Goal: Task Accomplishment & Management: Manage account settings

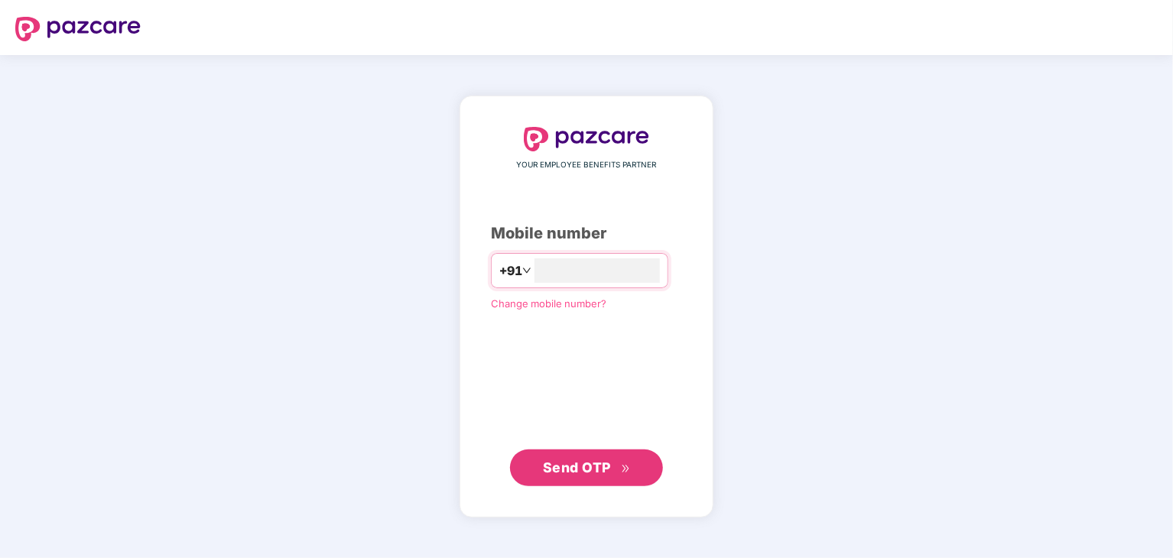
type input "**********"
click at [570, 466] on span "Send OTP" at bounding box center [577, 468] width 68 height 16
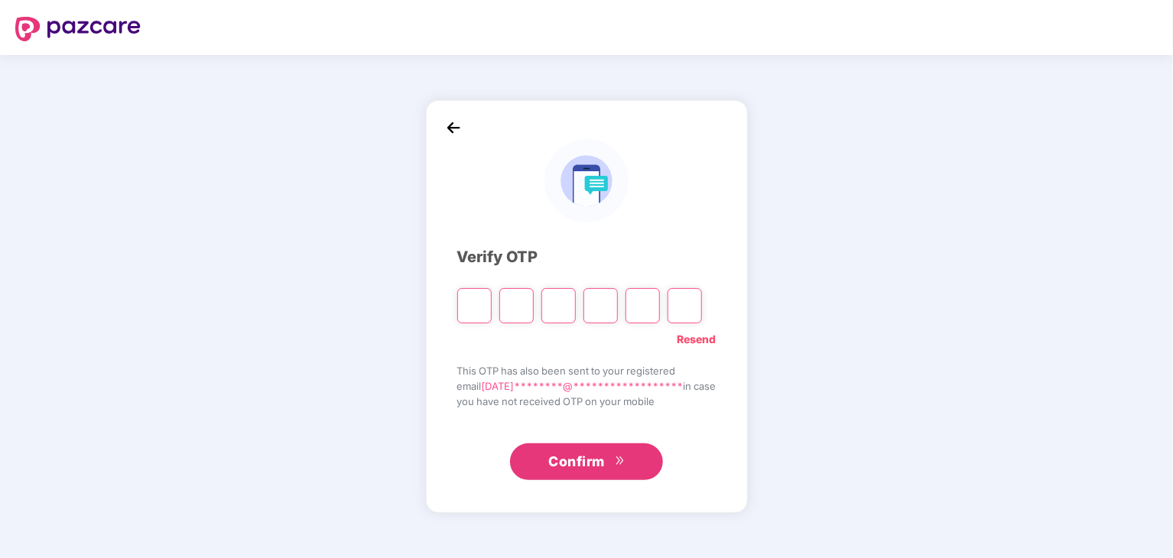
type input "*"
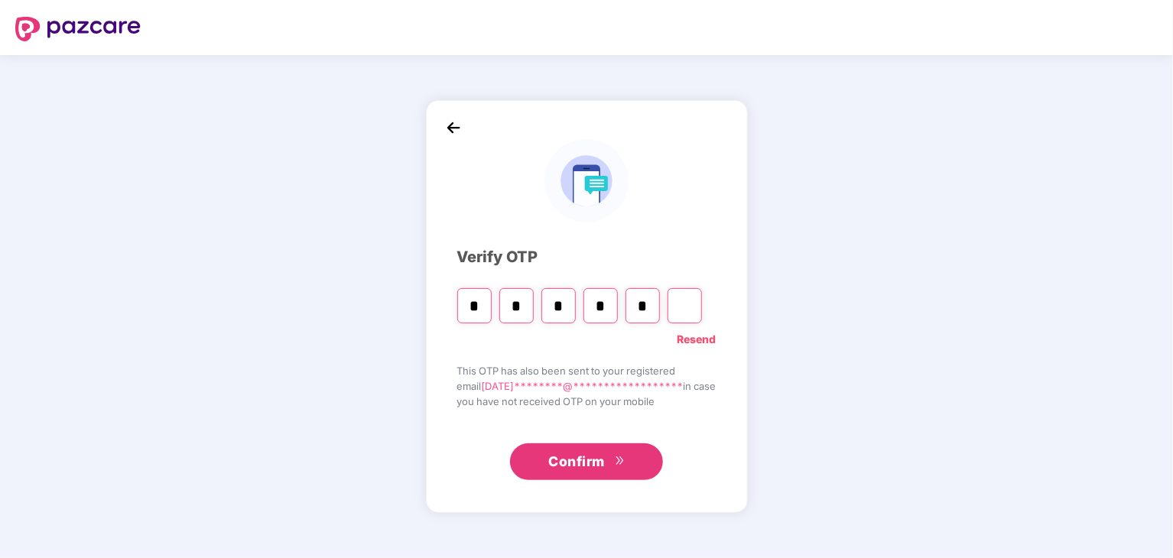
type input "*"
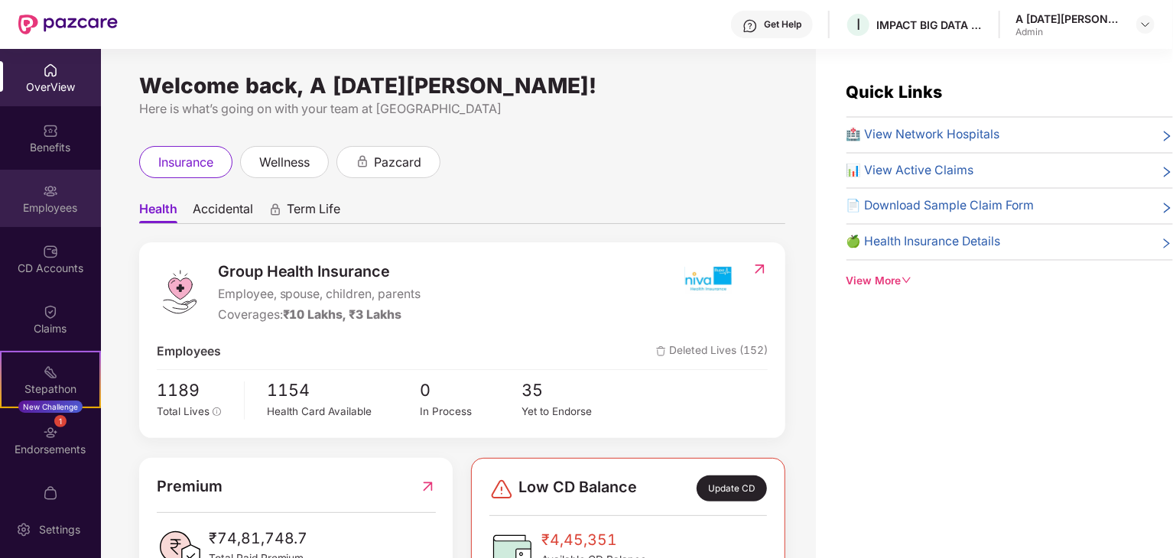
click at [50, 209] on div "Employees" at bounding box center [50, 207] width 101 height 15
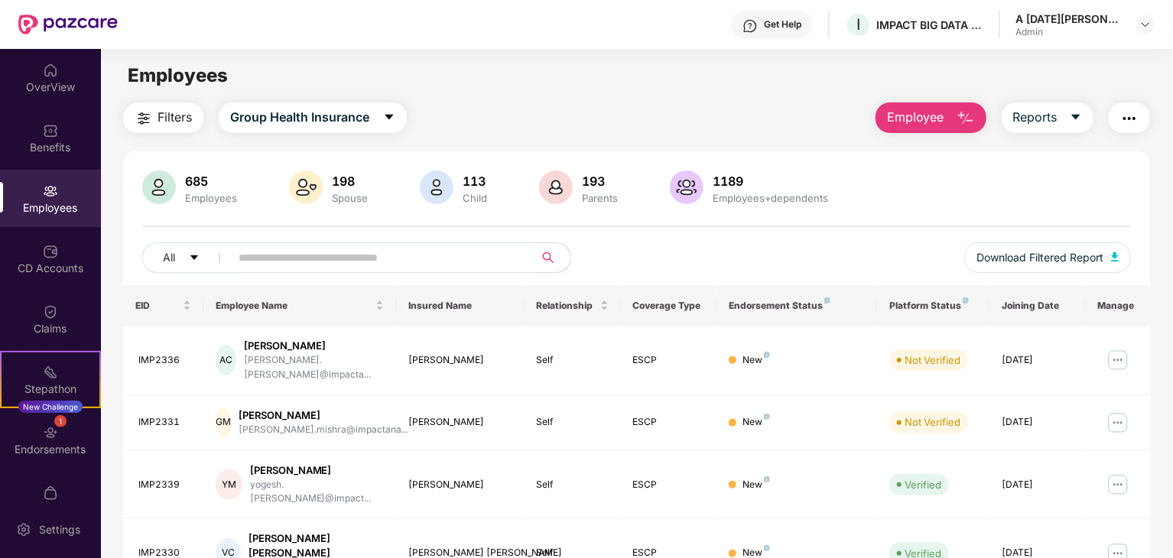
click at [973, 118] on img "button" at bounding box center [966, 118] width 18 height 18
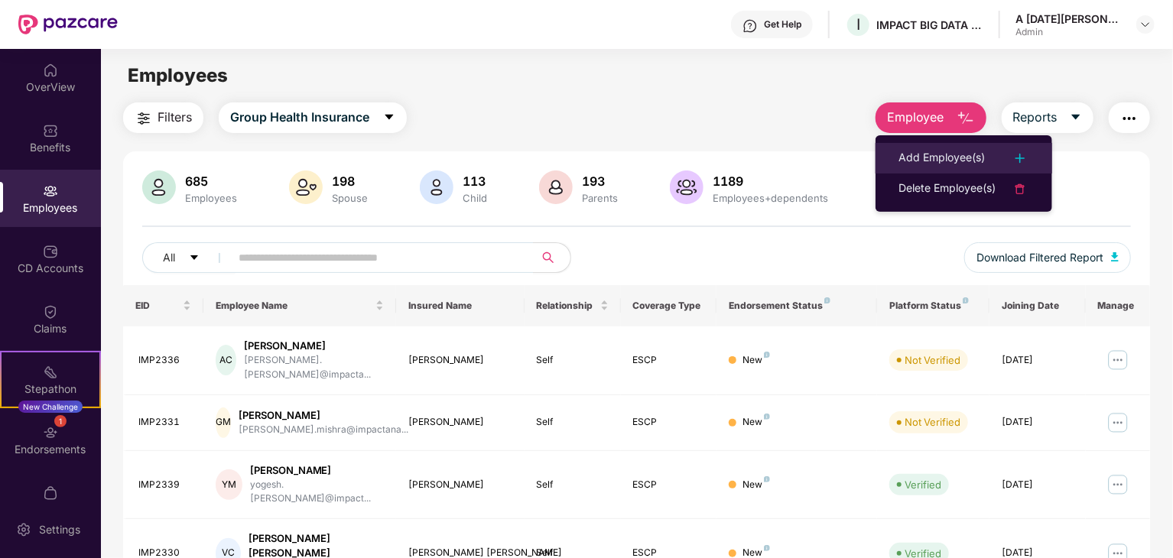
click at [973, 157] on div "Add Employee(s)" at bounding box center [941, 158] width 86 height 18
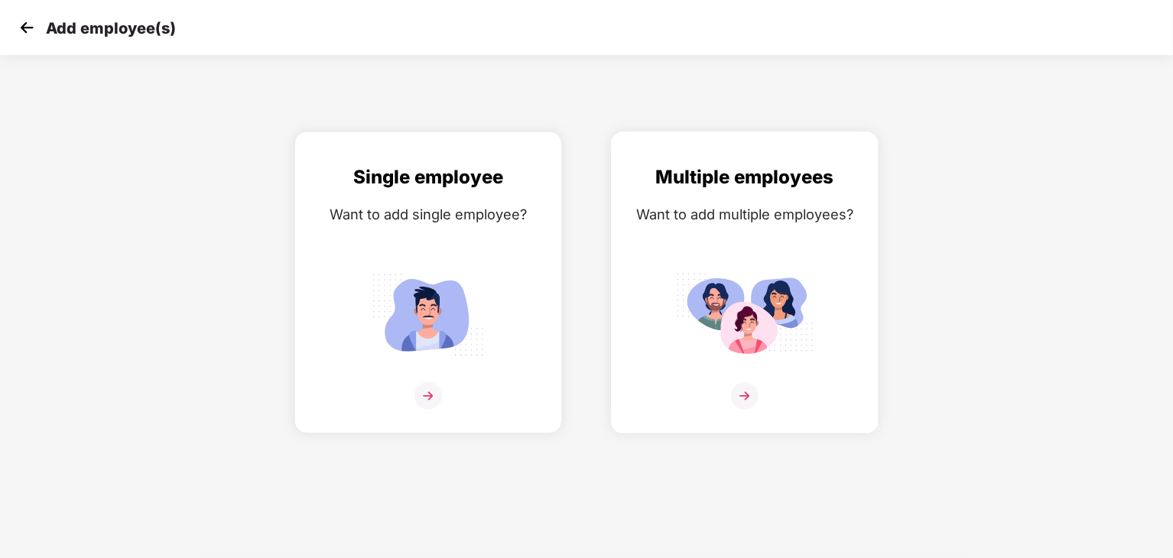
click at [767, 231] on div "Multiple employees Want to add multiple employees?" at bounding box center [745, 296] width 236 height 266
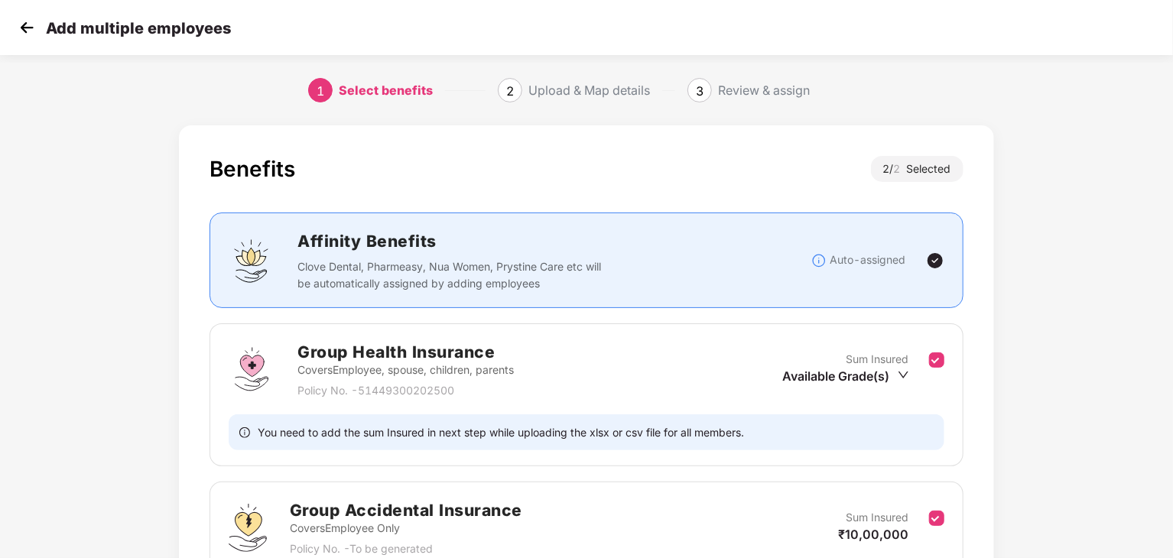
scroll to position [148, 0]
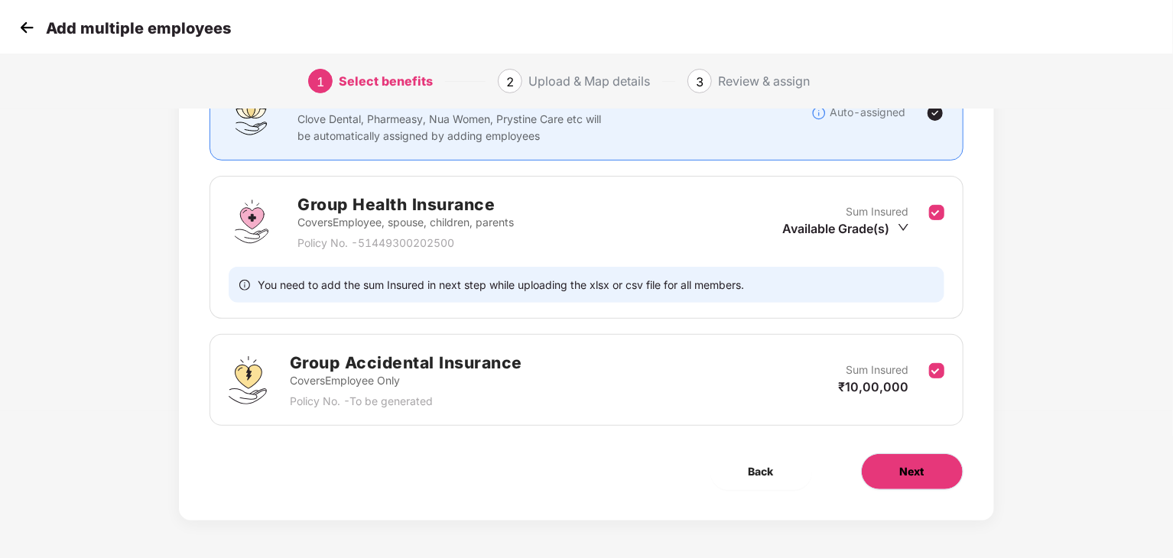
click at [921, 468] on span "Next" at bounding box center [912, 471] width 24 height 17
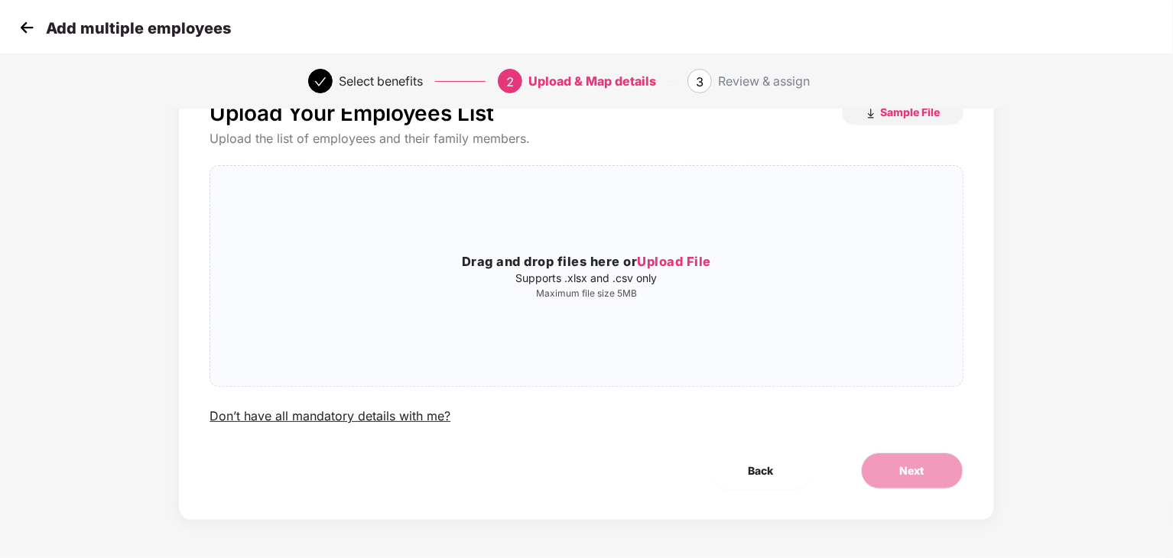
scroll to position [0, 0]
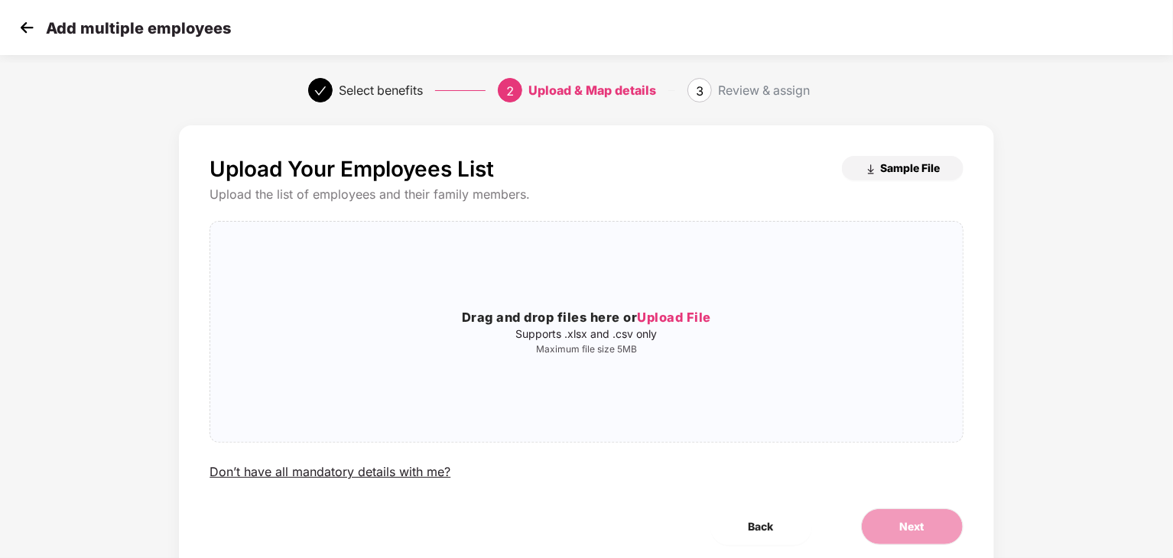
click at [906, 164] on span "Sample File" at bounding box center [911, 168] width 60 height 15
click at [31, 21] on img at bounding box center [26, 27] width 23 height 23
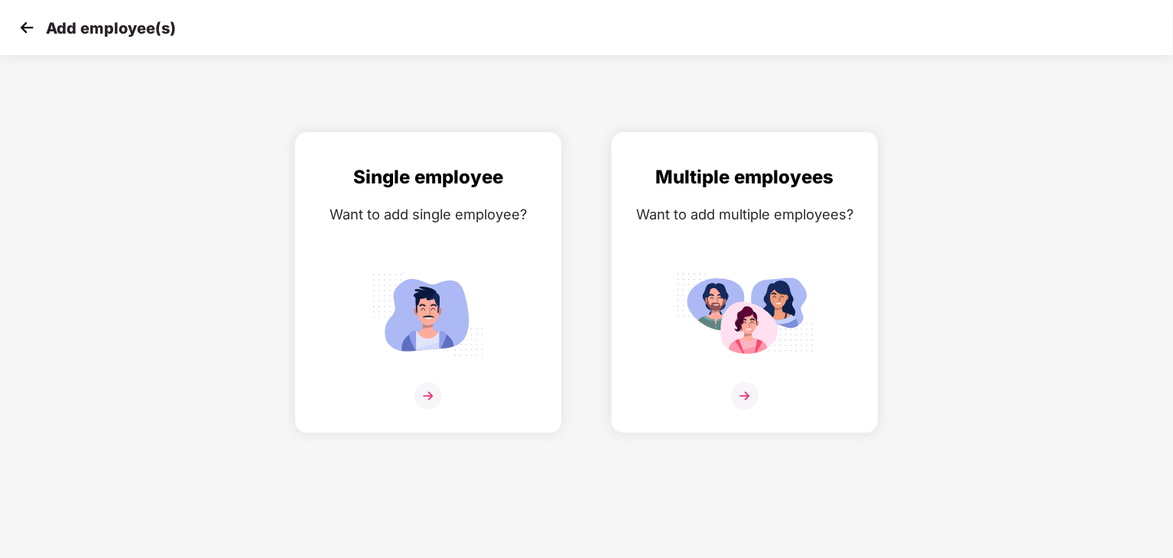
click at [27, 28] on img at bounding box center [26, 27] width 23 height 23
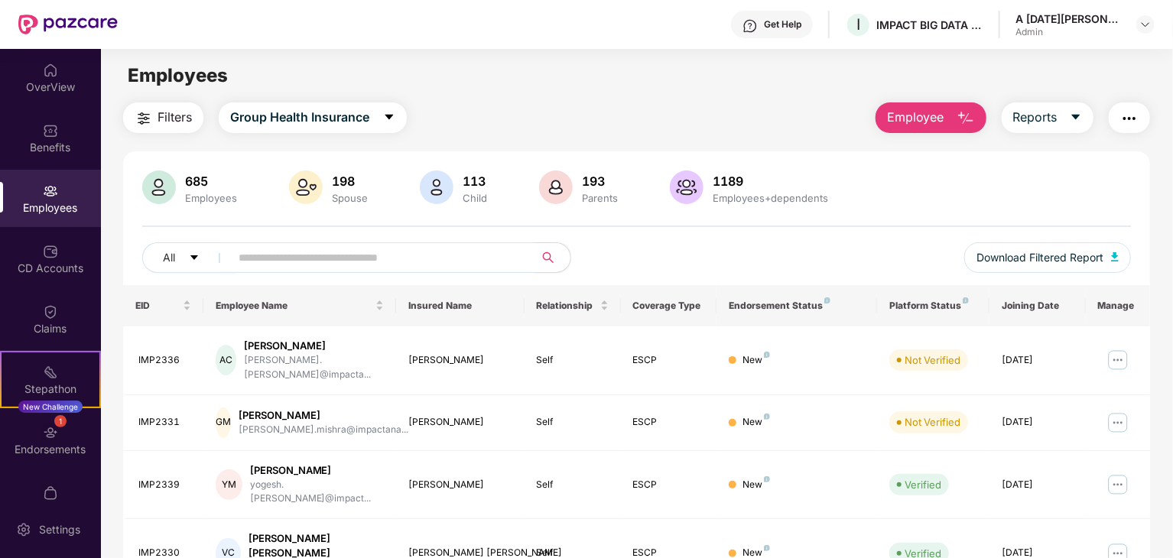
click at [251, 249] on input "text" at bounding box center [376, 257] width 275 height 23
paste input "*******"
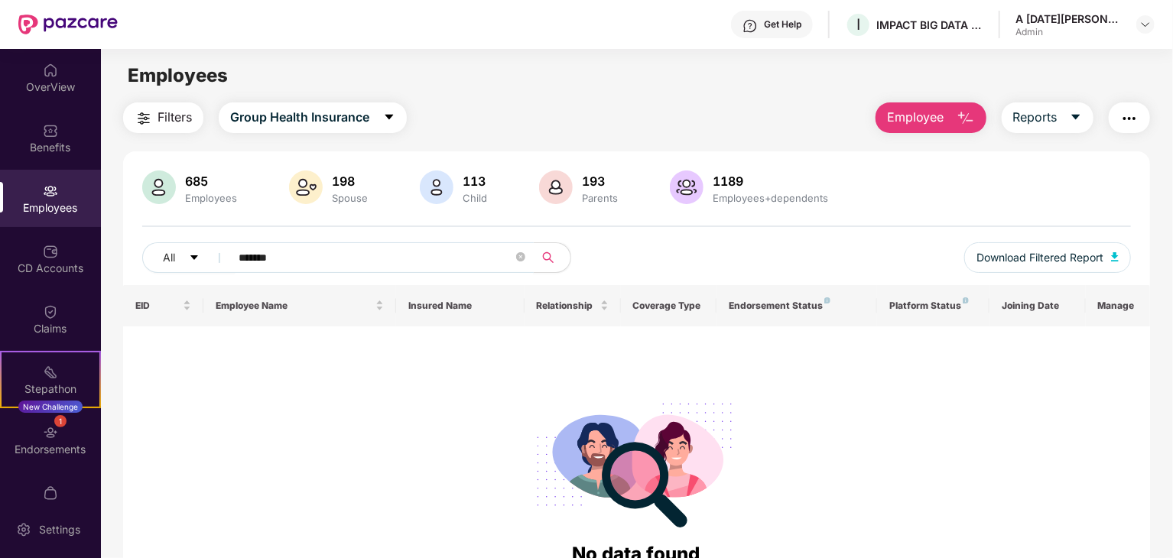
type input "*******"
